Goal: Task Accomplishment & Management: Use online tool/utility

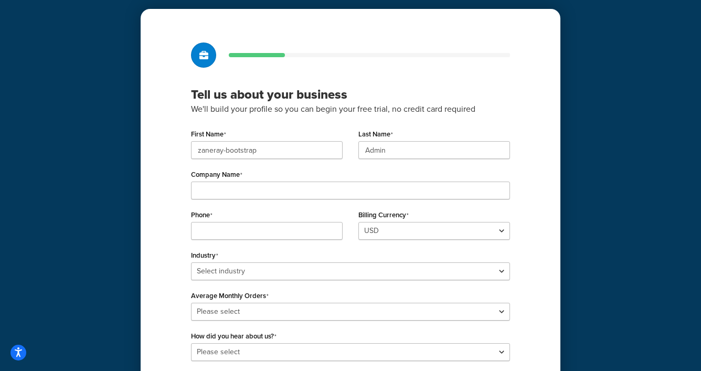
scroll to position [48, 0]
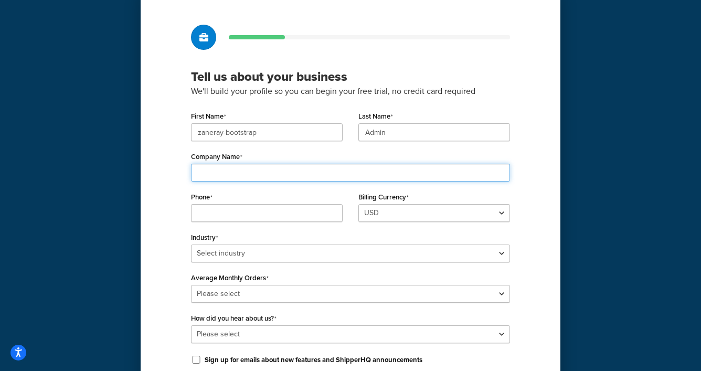
click at [231, 167] on input "Company Name" at bounding box center [350, 173] width 319 height 18
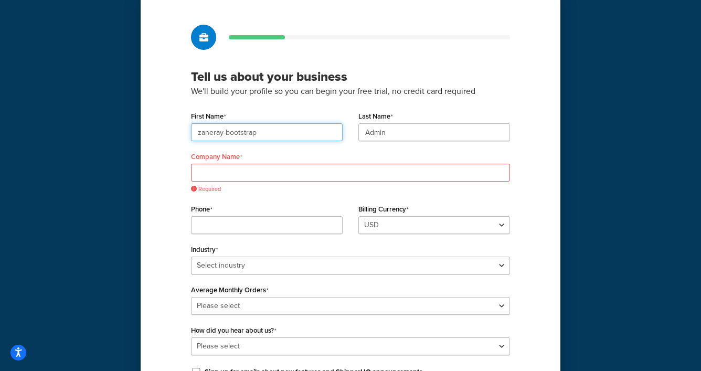
click at [291, 132] on input "zaneray-bootstrap" at bounding box center [267, 132] width 152 height 18
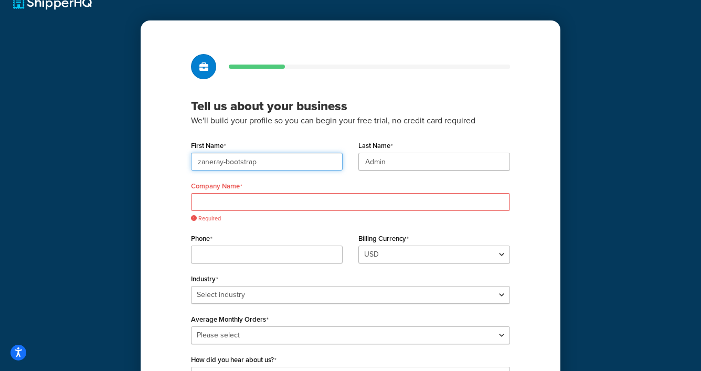
scroll to position [0, 0]
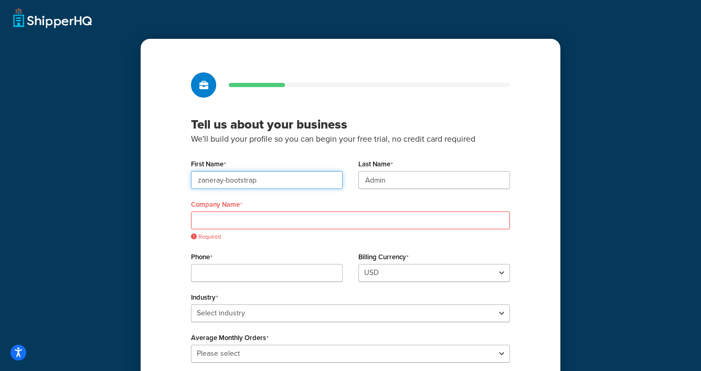
type input "Z"
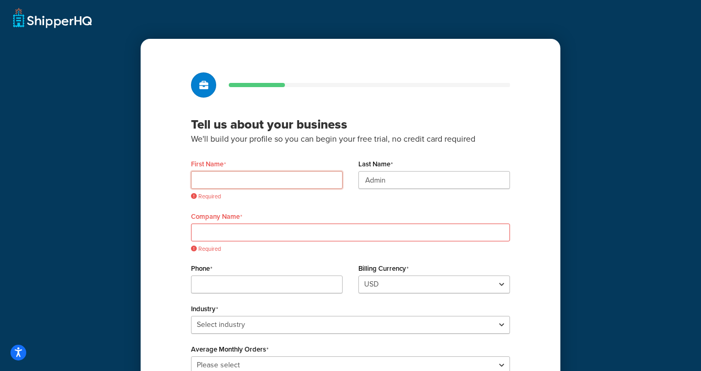
type input "D"
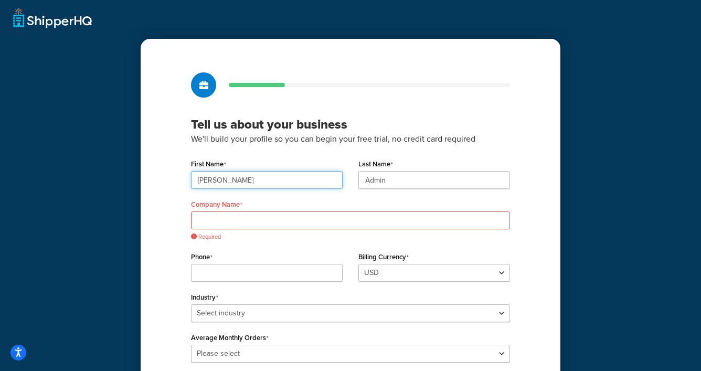
type input "Tyler"
type input "Furry"
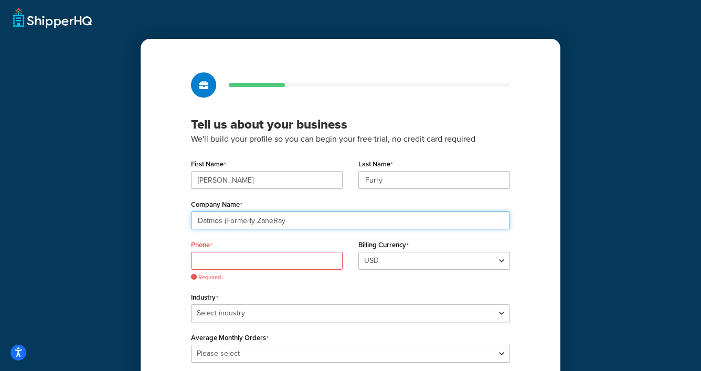
click at [295, 216] on input "Datmos (Formerly ZaneRay" at bounding box center [350, 220] width 319 height 18
type input "Datmos (Formerly ZaneRay)"
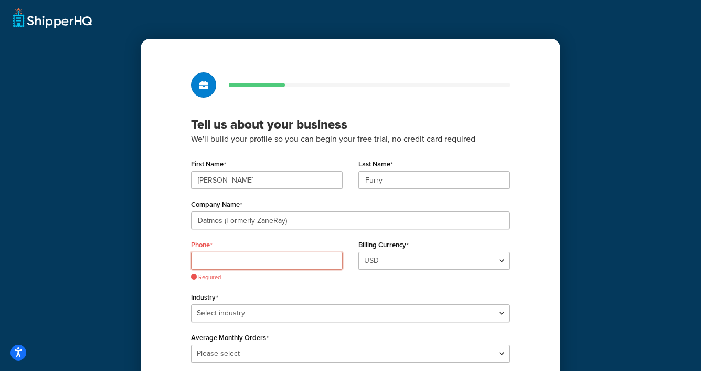
click at [280, 258] on input "Phone" at bounding box center [267, 261] width 152 height 18
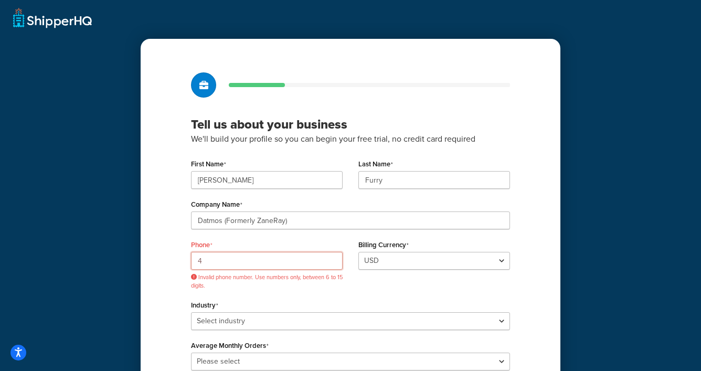
click at [235, 264] on input "4" at bounding box center [267, 261] width 152 height 18
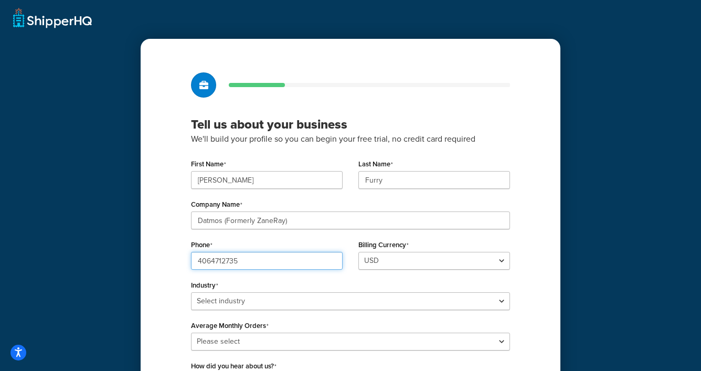
type input "4064712735"
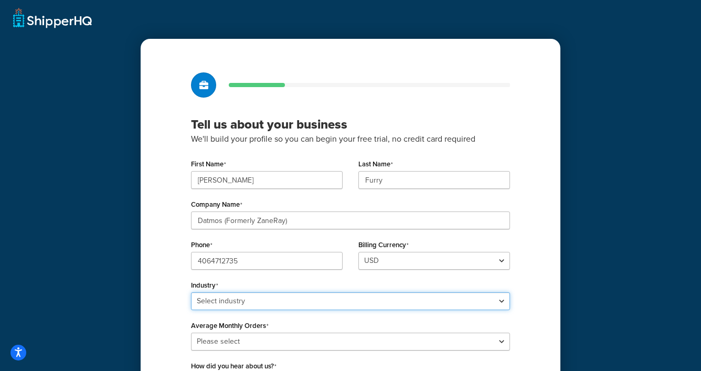
click at [253, 304] on select "Select industry Automotive Adult Agriculture Alcohol, Tobacco & CBD Arts & Craf…" at bounding box center [350, 301] width 319 height 18
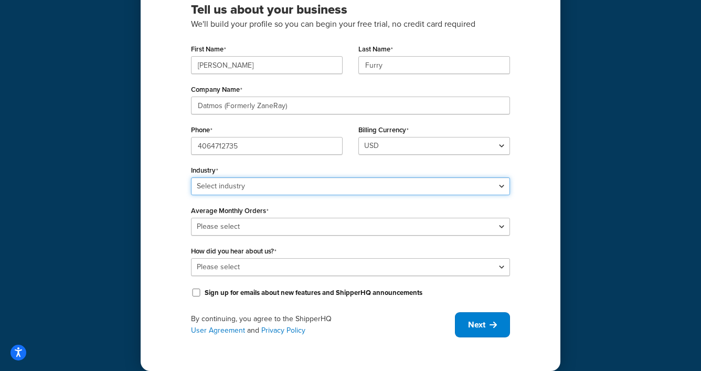
scroll to position [119, 0]
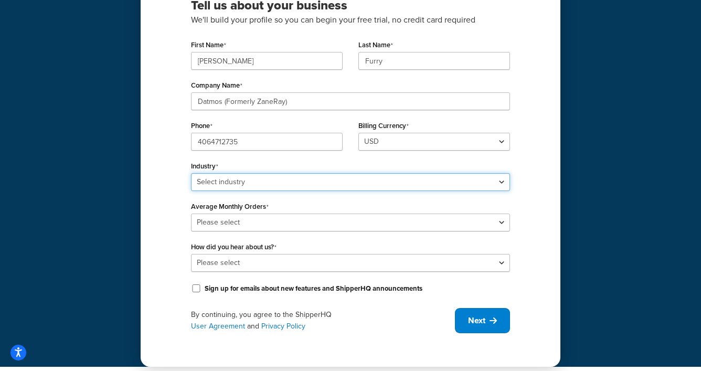
click at [229, 185] on select "Select industry Automotive Adult Agriculture Alcohol, Tobacco & CBD Arts & Craf…" at bounding box center [350, 182] width 319 height 18
select select "5"
click at [191, 173] on select "Select industry Automotive Adult Agriculture Alcohol, Tobacco & CBD Arts & Craf…" at bounding box center [350, 182] width 319 height 18
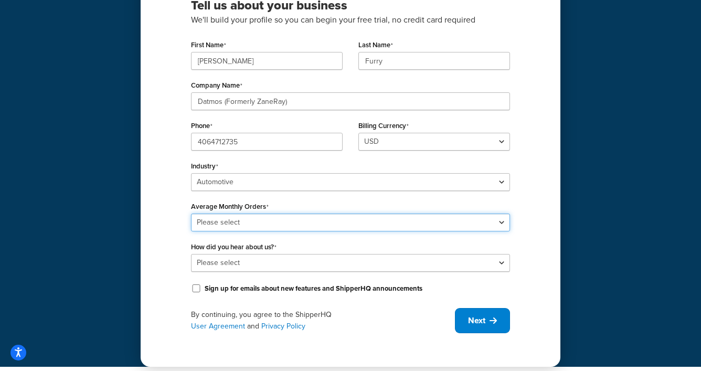
click at [241, 225] on select "Please select 0-500 501-1,000 1,001-10,000 10,001-20,000 Over 20,000" at bounding box center [350, 223] width 319 height 18
select select "1"
click at [191, 214] on select "Please select 0-500 501-1,000 1,001-10,000 10,001-20,000 Over 20,000" at bounding box center [350, 223] width 319 height 18
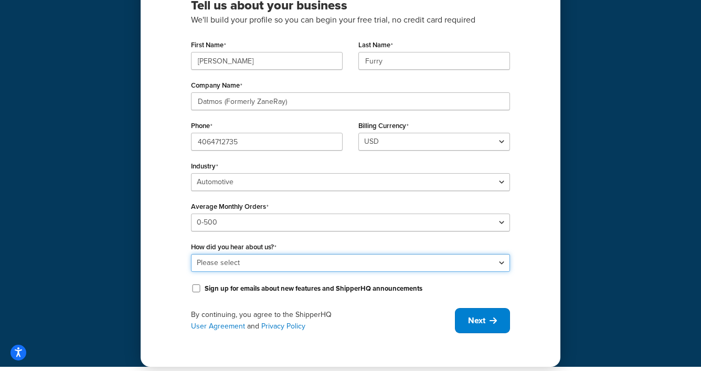
click at [262, 260] on select "Please select Online Search App Store or Marketplace Listing Referred by Agency…" at bounding box center [350, 263] width 319 height 18
select select "3"
click at [191, 254] on select "Please select Online Search App Store or Marketplace Listing Referred by Agency…" at bounding box center [350, 263] width 319 height 18
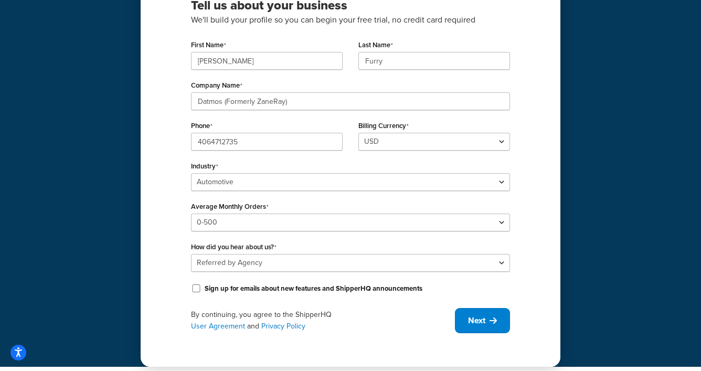
click at [293, 290] on label "Sign up for emails about new features and ShipperHQ announcements" at bounding box center [314, 288] width 218 height 9
click at [202, 290] on input "Sign up for emails about new features and ShipperHQ announcements" at bounding box center [196, 288] width 10 height 8
click at [331, 294] on div "Sign up for emails about new features and ShipperHQ announcements" at bounding box center [350, 288] width 319 height 16
click at [330, 290] on label "Sign up for emails about new features and ShipperHQ announcements" at bounding box center [314, 288] width 218 height 9
click at [202, 290] on input "Sign up for emails about new features and ShipperHQ announcements" at bounding box center [196, 288] width 10 height 8
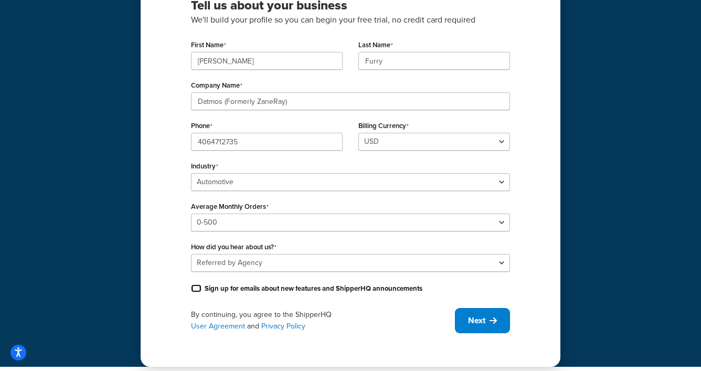
checkbox input "false"
click at [481, 324] on span "Next" at bounding box center [476, 321] width 17 height 12
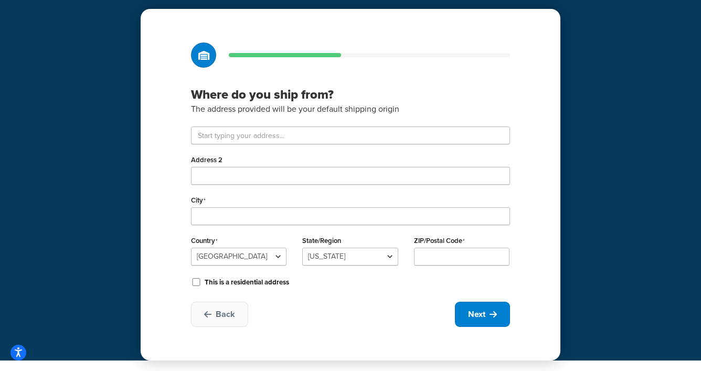
scroll to position [30, 0]
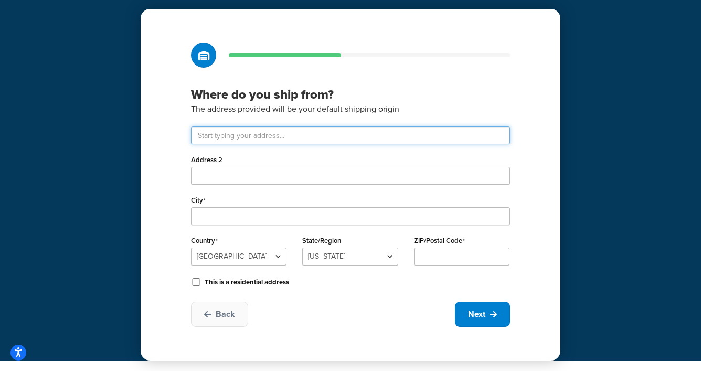
click at [219, 133] on input "text" at bounding box center [350, 135] width 319 height 18
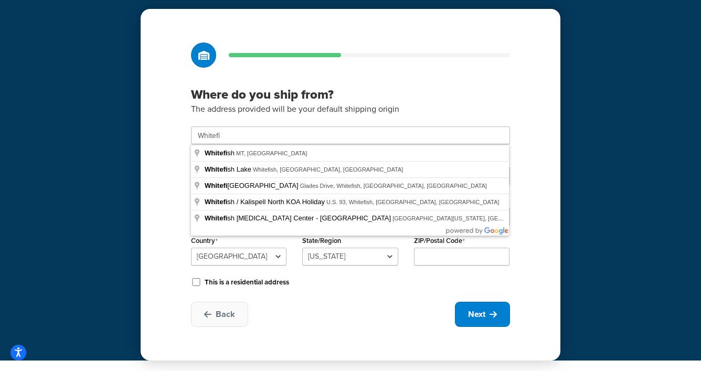
type input "Whitefish"
select select "26"
type input "59937"
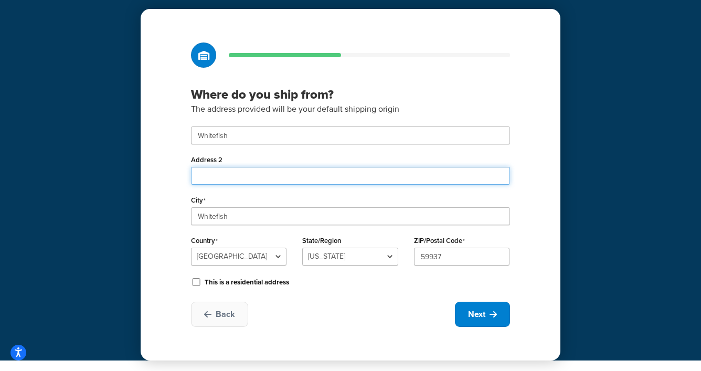
click at [239, 176] on input "Address 2" at bounding box center [350, 176] width 319 height 18
click at [239, 176] on input "643" at bounding box center [350, 176] width 319 height 18
type input "6"
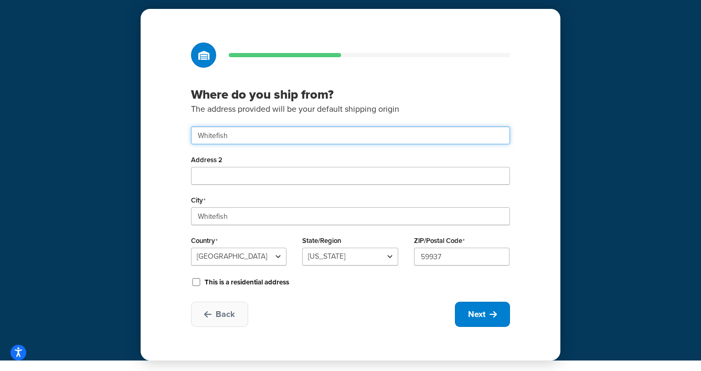
click at [260, 133] on input "Whitefish" at bounding box center [350, 135] width 319 height 18
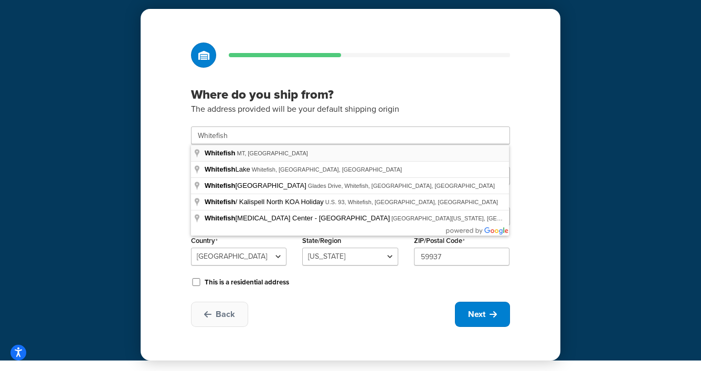
type input "Whitefish"
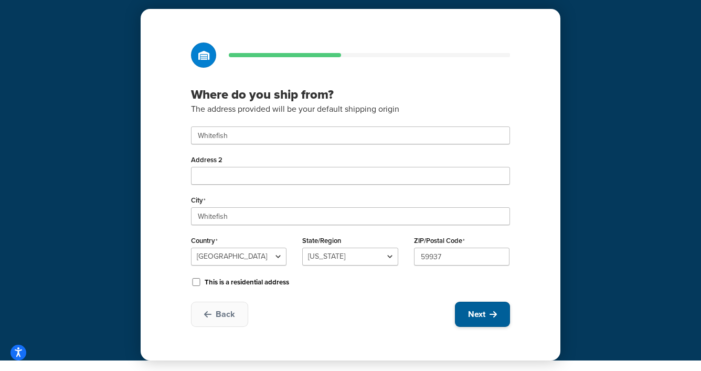
click at [491, 316] on icon at bounding box center [493, 314] width 7 height 8
select select "1"
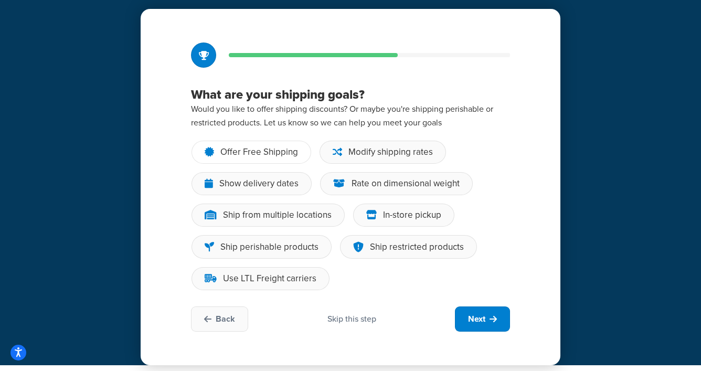
click at [267, 154] on div "Offer Free Shipping" at bounding box center [259, 152] width 78 height 10
click at [0, 0] on input "Offer Free Shipping" at bounding box center [0, 0] width 0 height 0
click at [412, 152] on div "Modify shipping rates" at bounding box center [390, 152] width 84 height 10
click at [0, 0] on input "Modify shipping rates" at bounding box center [0, 0] width 0 height 0
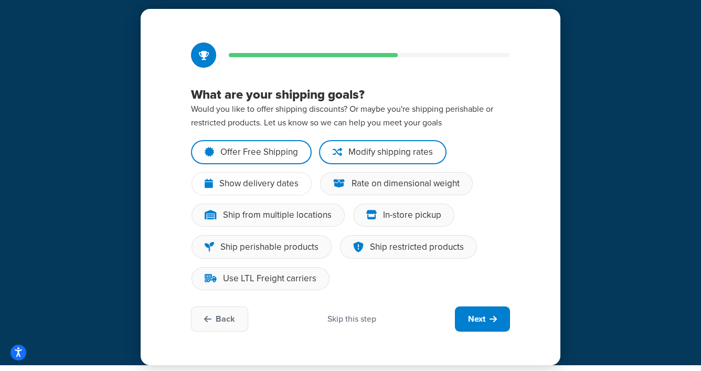
click at [246, 184] on div "Show delivery dates" at bounding box center [258, 183] width 79 height 10
click at [0, 0] on input "Show delivery dates" at bounding box center [0, 0] width 0 height 0
click at [419, 188] on div "Rate on dimensional weight" at bounding box center [406, 183] width 108 height 10
click at [0, 0] on input "Rate on dimensional weight" at bounding box center [0, 0] width 0 height 0
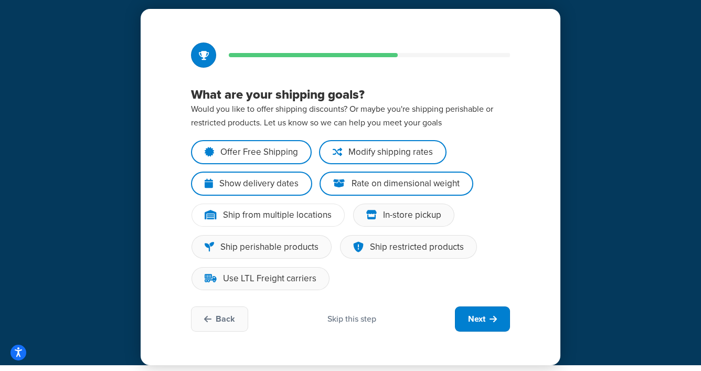
click at [277, 216] on div "Ship from multiple locations" at bounding box center [277, 215] width 109 height 10
click at [0, 0] on input "Ship from multiple locations" at bounding box center [0, 0] width 0 height 0
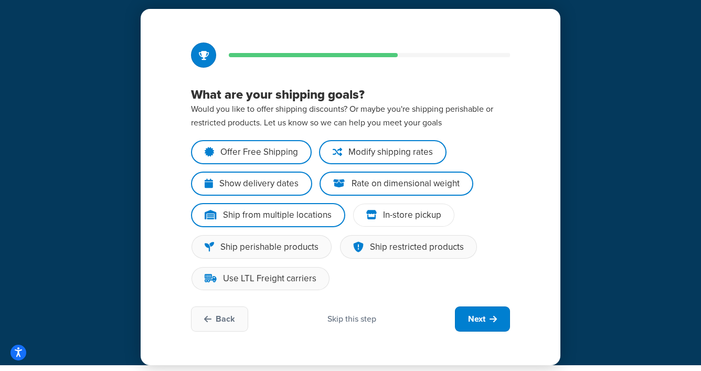
click at [404, 219] on div "In-store pickup" at bounding box center [412, 215] width 58 height 10
click at [0, 0] on input "In-store pickup" at bounding box center [0, 0] width 0 height 0
click at [244, 252] on div "Ship perishable products" at bounding box center [269, 247] width 98 height 10
click at [0, 0] on input "Ship perishable products" at bounding box center [0, 0] width 0 height 0
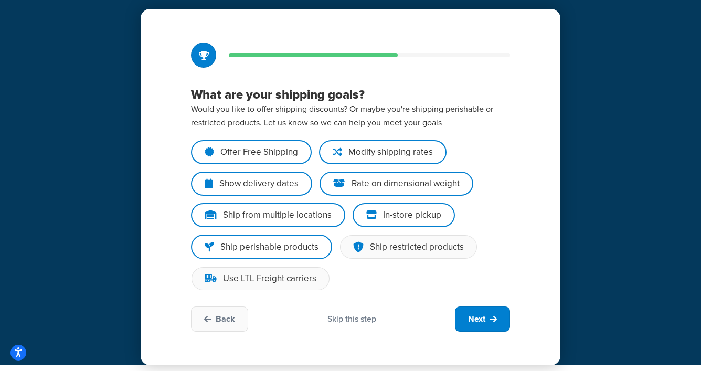
click at [256, 249] on div "Ship perishable products" at bounding box center [269, 247] width 98 height 10
click at [0, 0] on input "Ship perishable products" at bounding box center [0, 0] width 0 height 0
click at [404, 248] on div "Ship restricted products" at bounding box center [417, 247] width 94 height 10
click at [0, 0] on input "Ship restricted products" at bounding box center [0, 0] width 0 height 0
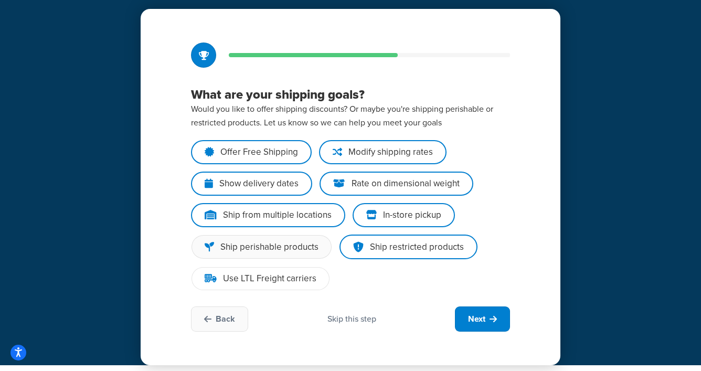
click at [293, 278] on div "Use LTL Freight carriers" at bounding box center [269, 278] width 93 height 10
click at [0, 0] on input "Use LTL Freight carriers" at bounding box center [0, 0] width 0 height 0
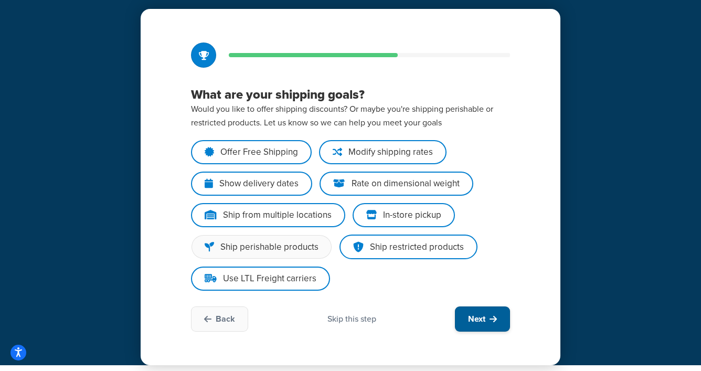
click at [482, 319] on span "Next" at bounding box center [476, 319] width 17 height 12
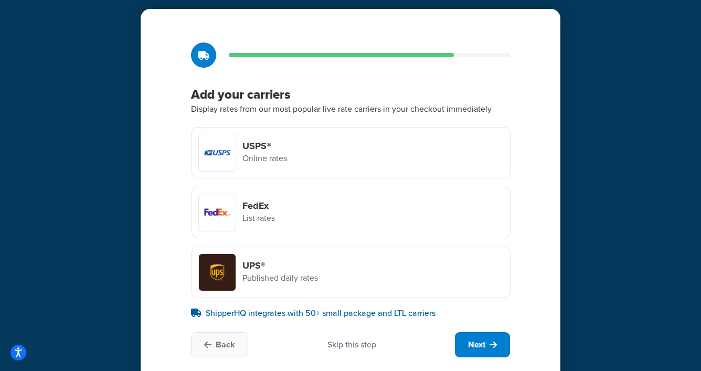
click at [329, 168] on div "USPS® Online rates" at bounding box center [351, 152] width 319 height 51
click at [0, 0] on input "USPS® Online rates" at bounding box center [0, 0] width 0 height 0
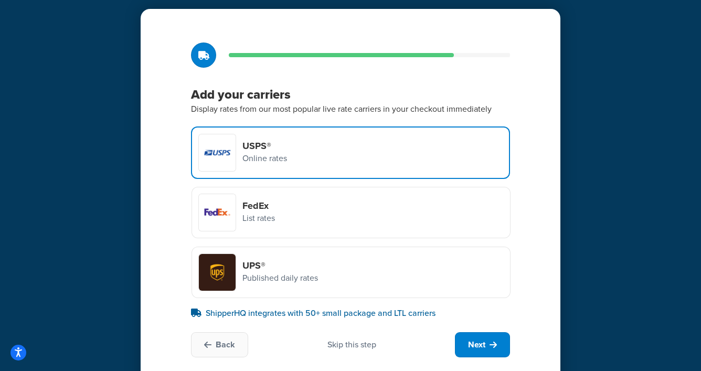
click at [321, 208] on div "FedEx List rates" at bounding box center [351, 212] width 319 height 51
click at [0, 0] on input "FedEx List rates" at bounding box center [0, 0] width 0 height 0
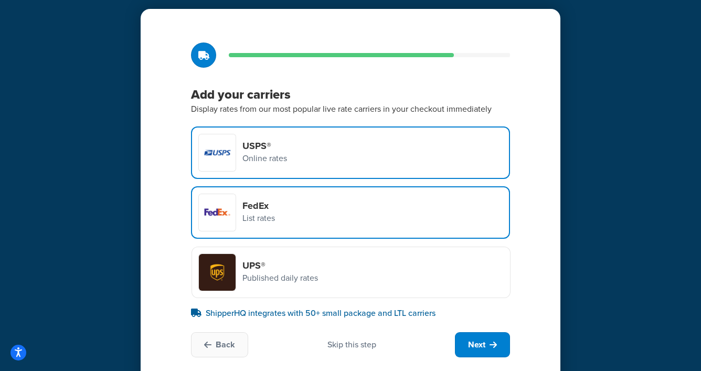
click at [320, 273] on div "UPS® Published daily rates" at bounding box center [351, 272] width 319 height 51
click at [0, 0] on input "UPS® Published daily rates" at bounding box center [0, 0] width 0 height 0
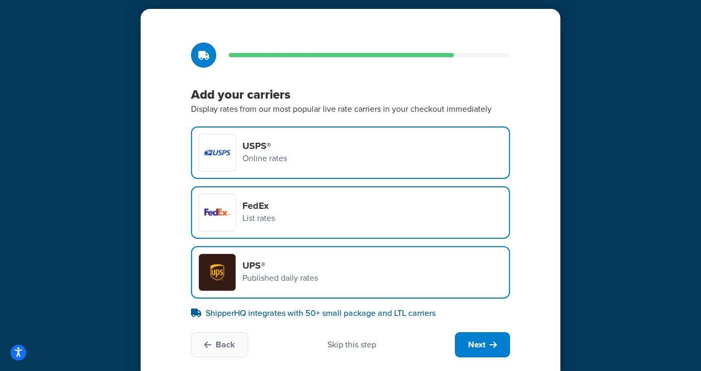
scroll to position [60, 0]
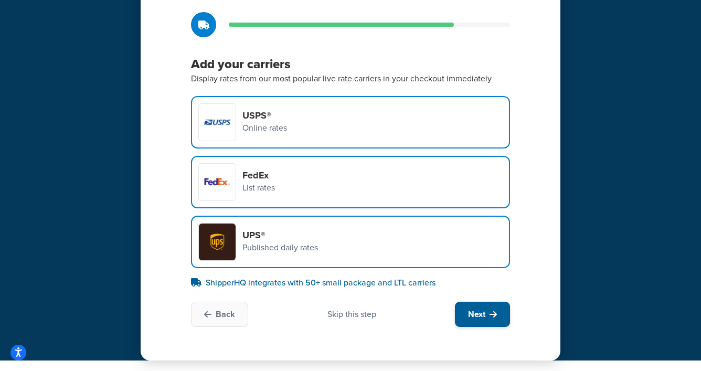
click at [484, 313] on span "Next" at bounding box center [476, 315] width 17 height 12
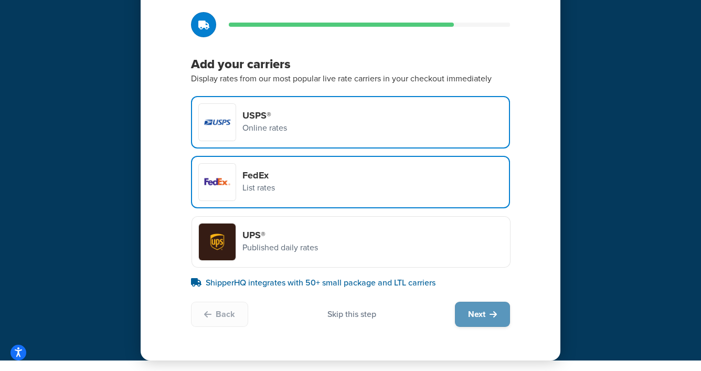
scroll to position [0, 0]
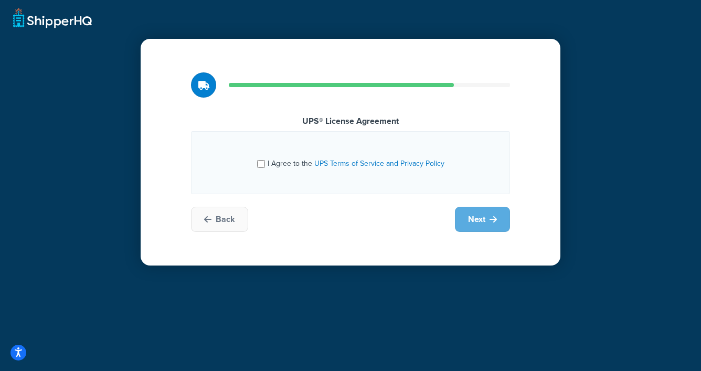
click at [275, 160] on span "I Agree to the UPS Terms of Service and Privacy Policy" at bounding box center [356, 163] width 177 height 11
click at [265, 160] on input "I Agree to the UPS Terms of Service and Privacy Policy" at bounding box center [261, 164] width 8 height 8
checkbox input "true"
click at [495, 215] on icon at bounding box center [493, 219] width 7 height 8
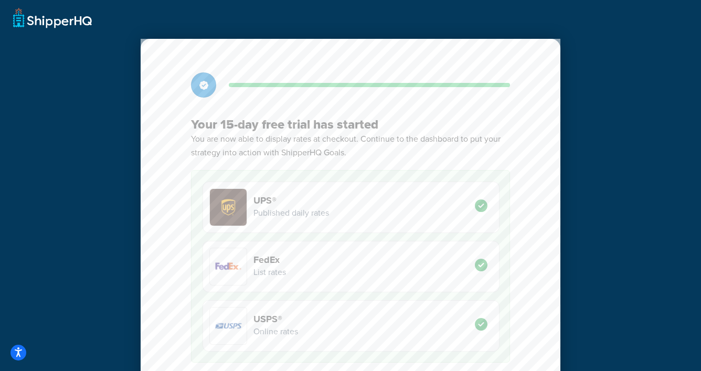
scroll to position [73, 0]
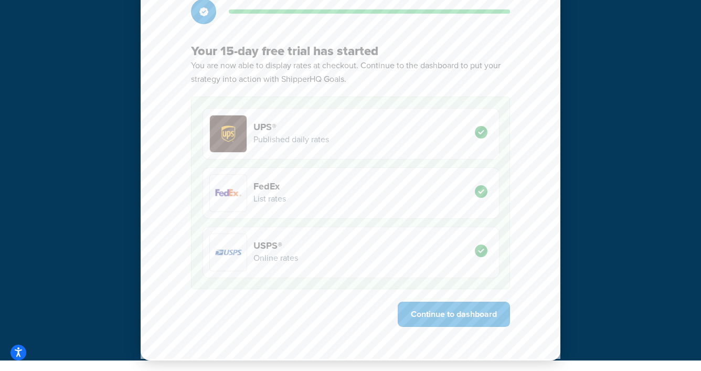
click at [471, 329] on div "Your 15-day free trial has started You are now able to display rates at checkou…" at bounding box center [351, 162] width 420 height 395
click at [473, 316] on button "Continue to dashboard" at bounding box center [454, 314] width 112 height 25
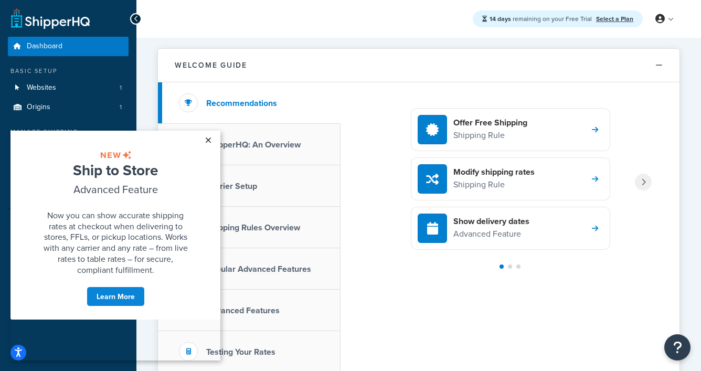
click at [210, 142] on link "×" at bounding box center [208, 140] width 18 height 19
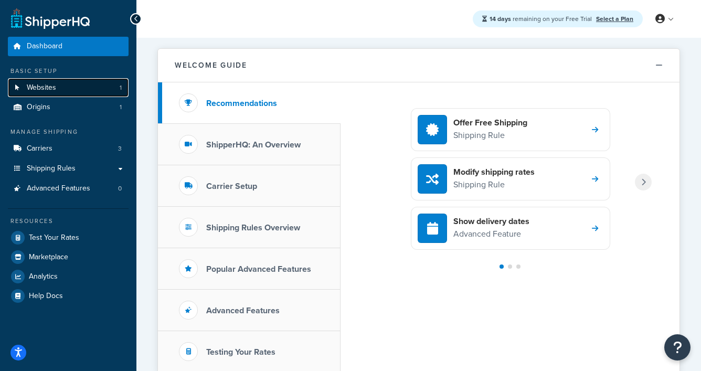
click at [61, 83] on link "Websites 1" at bounding box center [68, 87] width 121 height 19
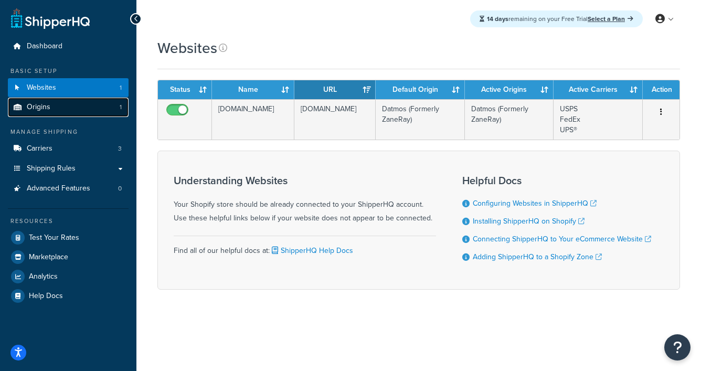
click at [33, 107] on span "Origins" at bounding box center [39, 107] width 24 height 9
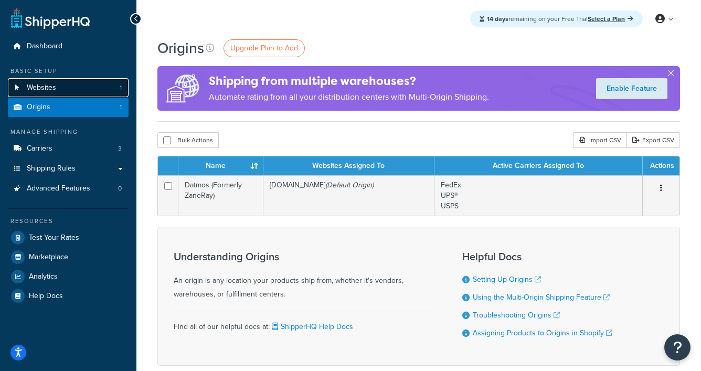
click at [51, 83] on span "Websites" at bounding box center [41, 87] width 29 height 9
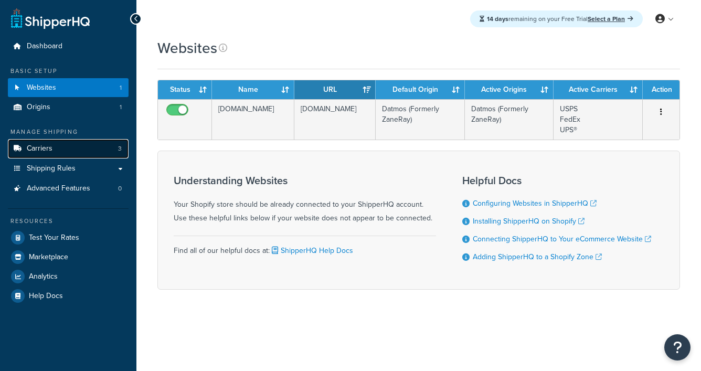
click at [67, 144] on link "Carriers 3" at bounding box center [68, 148] width 121 height 19
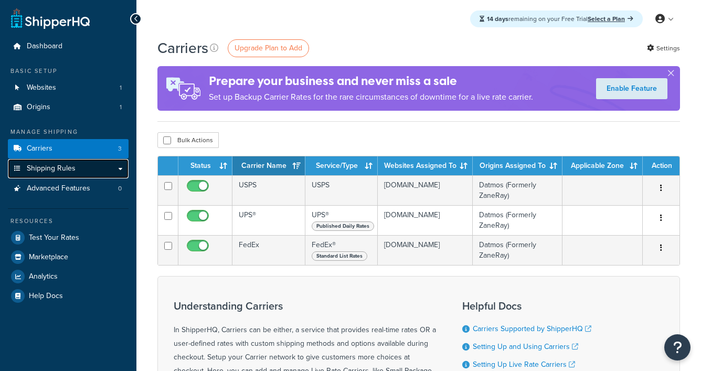
click at [78, 170] on link "Shipping Rules" at bounding box center [68, 168] width 121 height 19
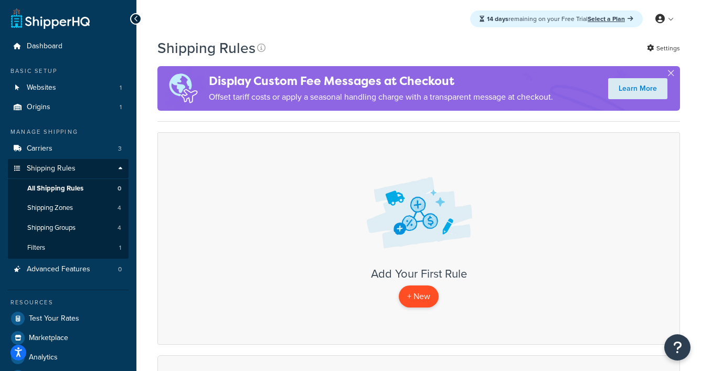
click at [422, 298] on p "+ New" at bounding box center [419, 296] width 40 height 22
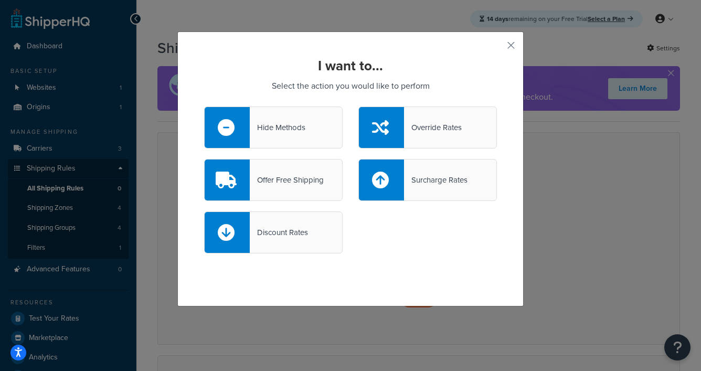
click at [424, 175] on div "Surcharge Rates" at bounding box center [436, 180] width 64 height 15
click at [0, 0] on input "Surcharge Rates" at bounding box center [0, 0] width 0 height 0
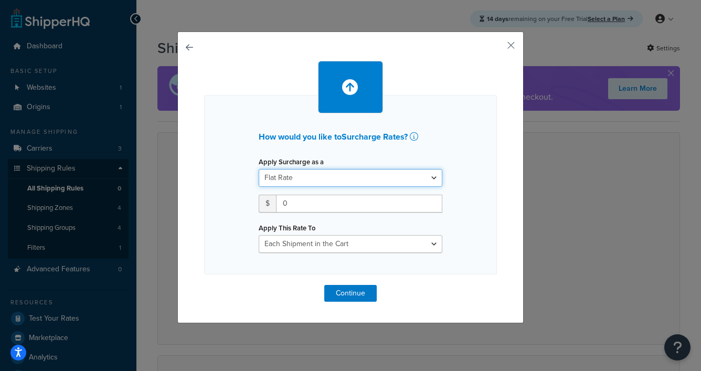
click at [319, 180] on select "Flat Rate Percentage Flat Rate & Percentage" at bounding box center [351, 178] width 184 height 18
select select "PERCENTAGE"
click at [259, 169] on select "Flat Rate Percentage Flat Rate & Percentage" at bounding box center [351, 178] width 184 height 18
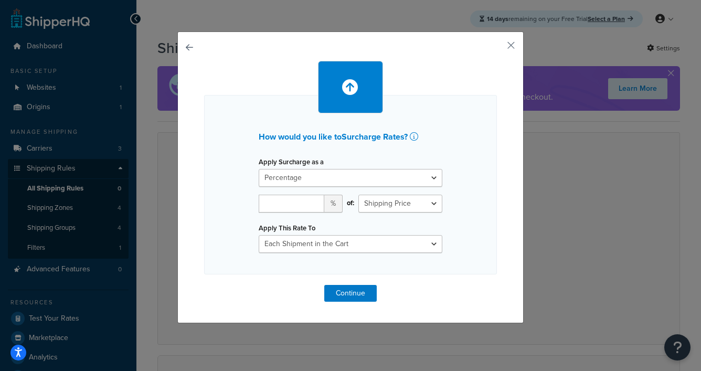
click at [331, 204] on span "%" at bounding box center [333, 204] width 18 height 18
click at [294, 203] on input "number" at bounding box center [292, 204] width 66 height 18
click at [417, 135] on icon at bounding box center [414, 136] width 8 height 8
click at [497, 48] on button "button" at bounding box center [495, 49] width 3 height 3
